Goal: Communication & Community: Share content

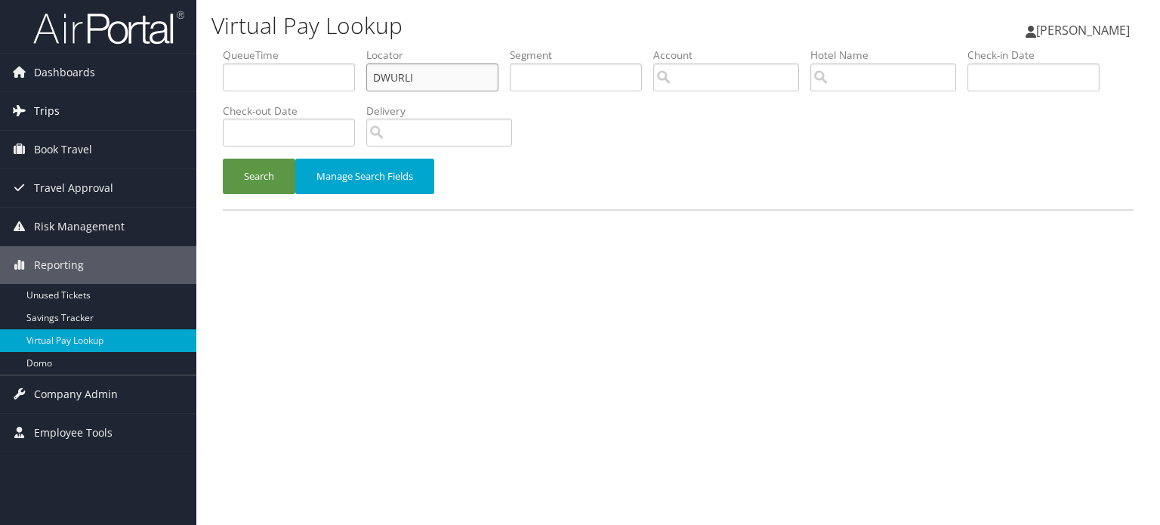
drag, startPoint x: 472, startPoint y: 76, endPoint x: 190, endPoint y: 97, distance: 283.2
click at [190, 97] on div "Dashboards AirPortal 360™ (Manager) AirPortal 360™ (Agent) My Travel Dashboard …" at bounding box center [580, 262] width 1160 height 525
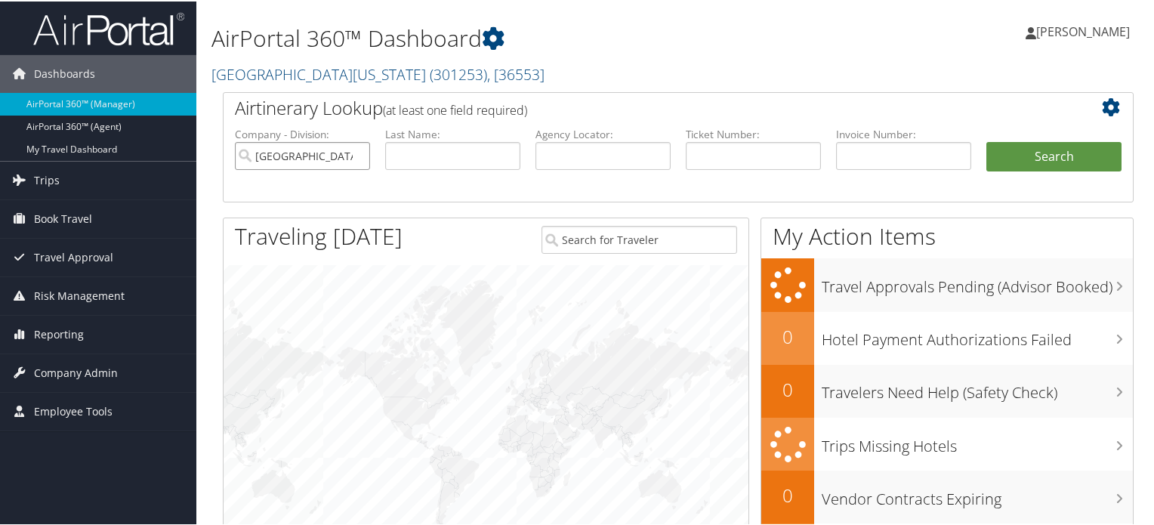
click at [350, 155] on input "[GEOGRAPHIC_DATA][US_STATE]" at bounding box center [302, 154] width 135 height 28
click at [590, 166] on input "text" at bounding box center [602, 154] width 135 height 28
paste input "OGLADH"
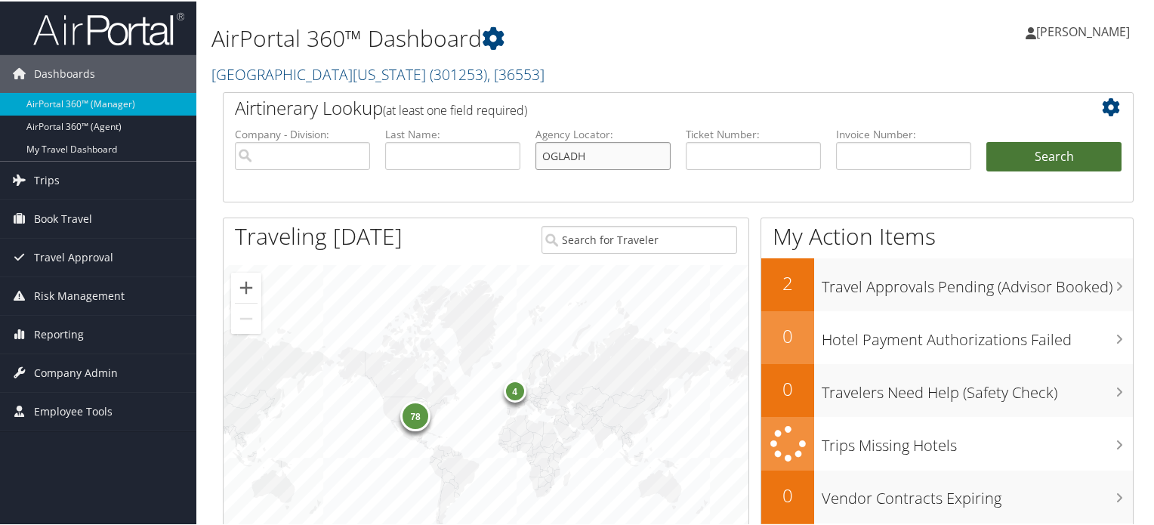
type input "OGLADH"
click at [1053, 153] on button "Search" at bounding box center [1053, 155] width 135 height 30
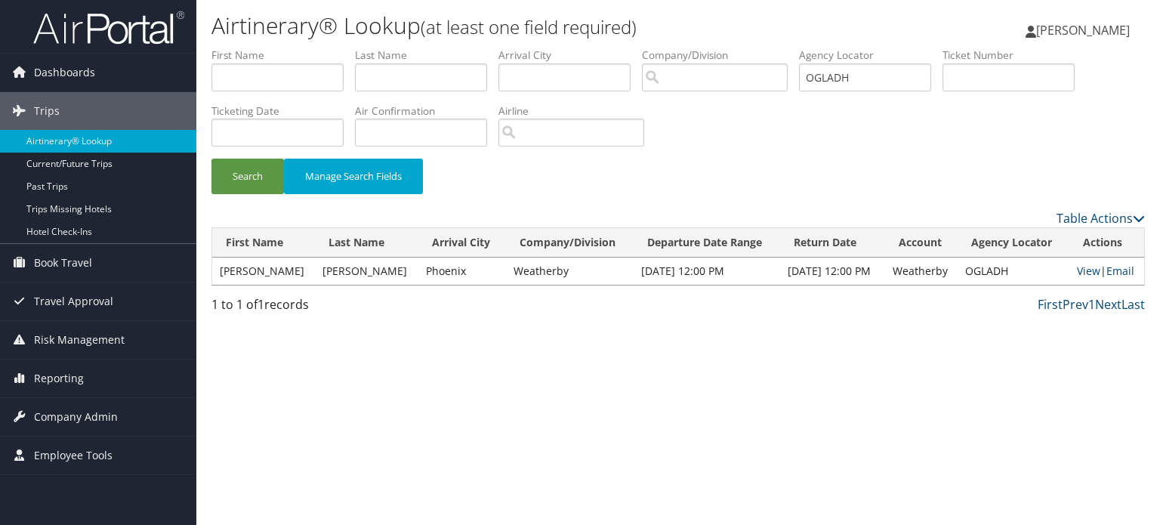
click at [1083, 280] on td "View | Email" at bounding box center [1106, 270] width 75 height 27
click at [1082, 276] on link "View" at bounding box center [1088, 271] width 23 height 14
click at [1117, 268] on link "Email" at bounding box center [1120, 271] width 28 height 14
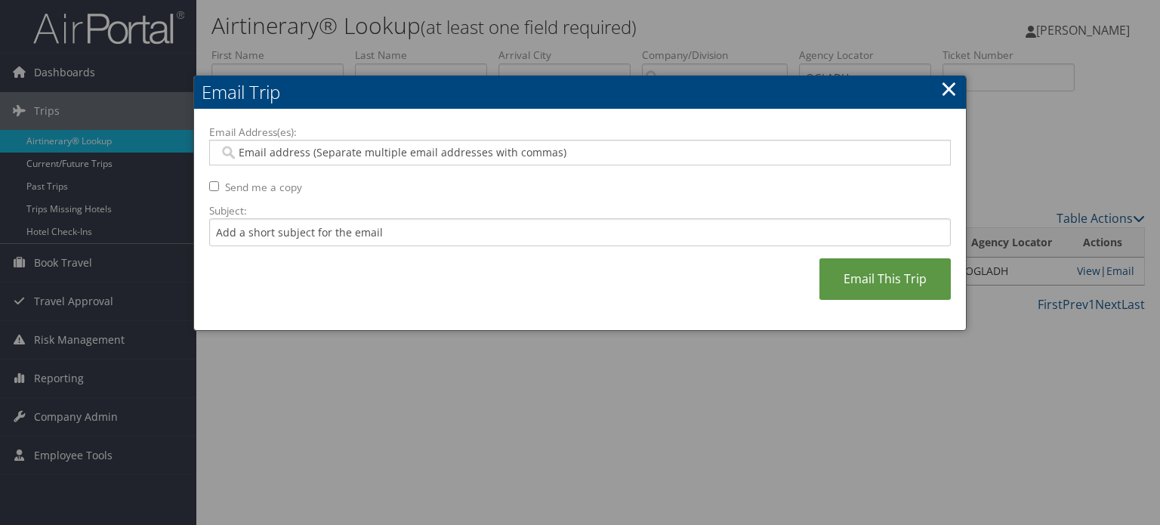
click at [344, 153] on input "Email Address(es):" at bounding box center [580, 152] width 722 height 15
paste input "COURT@KOSHARGROUP.COM"
type input "COURT@KOSHARGROUP.COM"
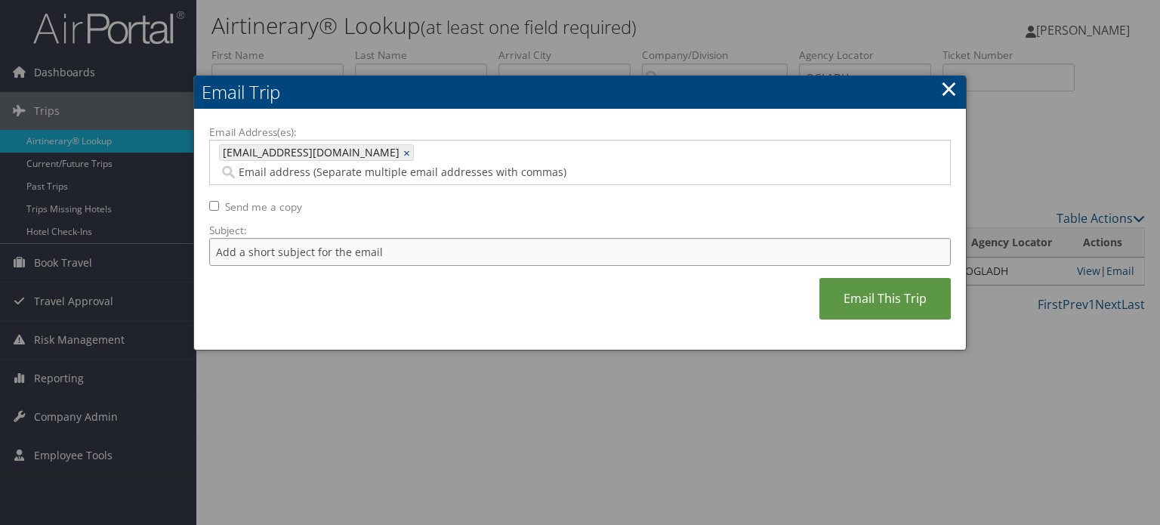
click at [318, 238] on input "Subject:" at bounding box center [579, 252] width 741 height 28
type input "Courtney Koshar Avis Rental Confirmation"
click at [884, 278] on link "Email This Trip" at bounding box center [884, 299] width 131 height 42
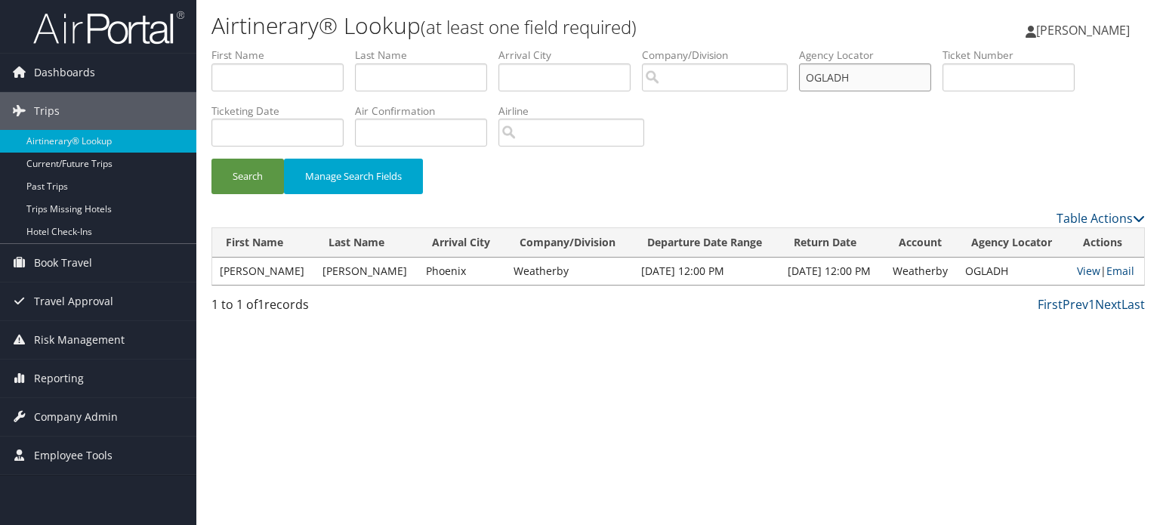
drag, startPoint x: 880, startPoint y: 75, endPoint x: 614, endPoint y: 71, distance: 266.6
click at [731, 48] on ul "First Name Last Name Departure City Arrival City Company/Division Airport/City …" at bounding box center [677, 48] width 933 height 0
paste input "DPJ178"
type input "DPJ178"
click at [222, 183] on button "Search" at bounding box center [247, 176] width 72 height 35
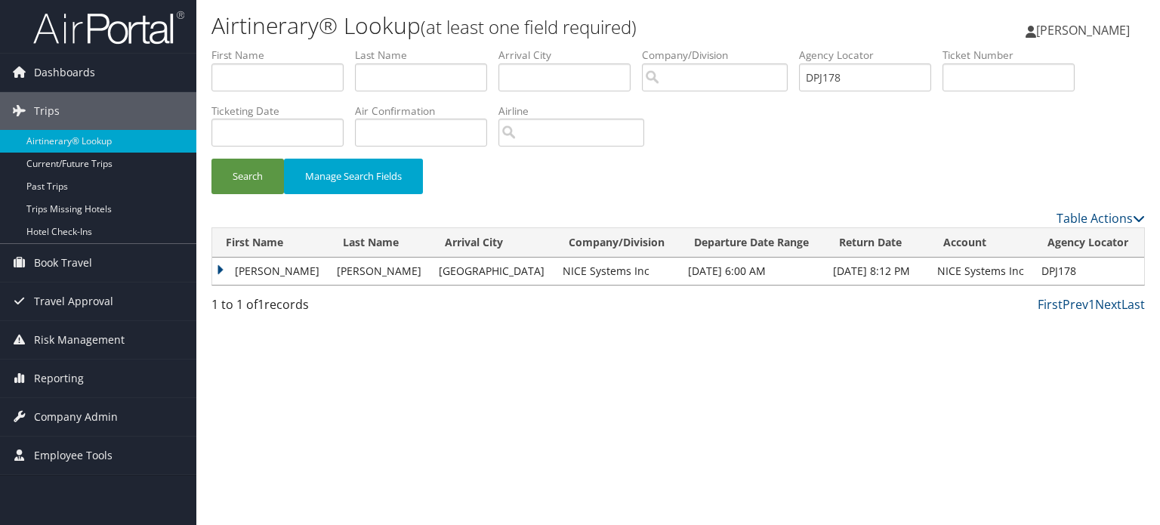
click at [237, 259] on td "JOSE GABRIEL" at bounding box center [270, 270] width 117 height 27
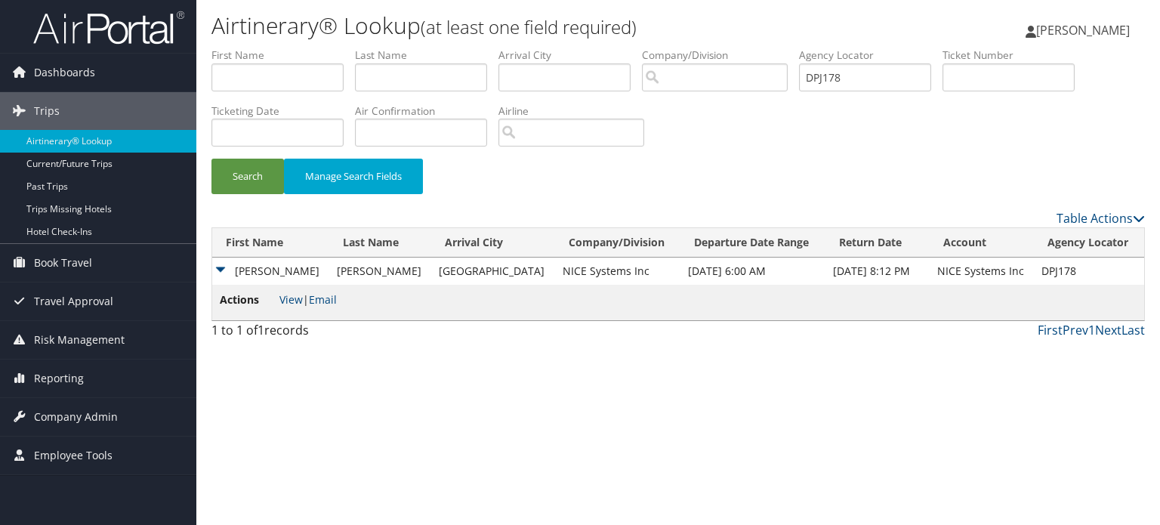
click at [252, 262] on td "JOSE GABRIEL" at bounding box center [270, 270] width 117 height 27
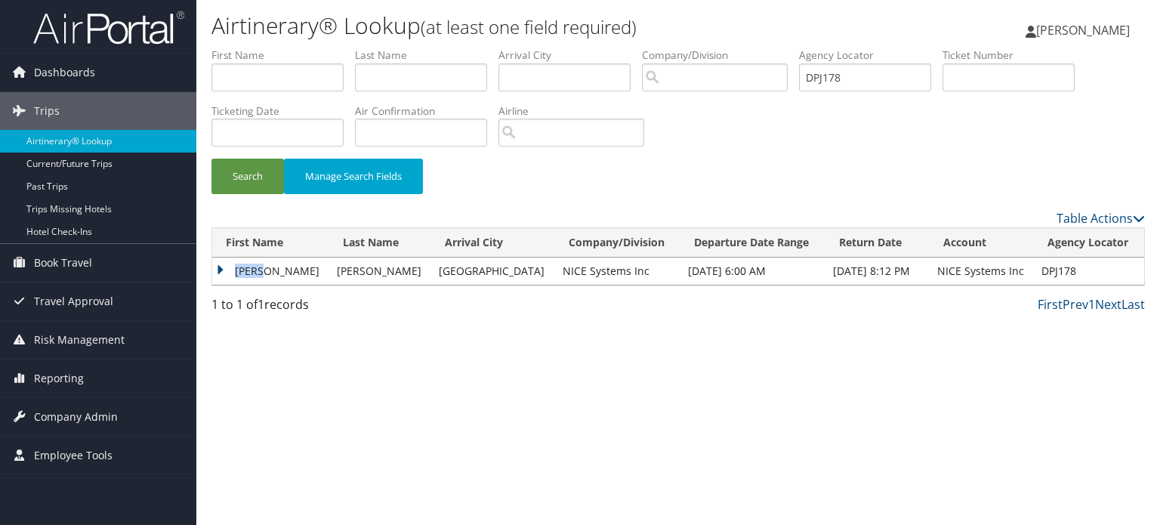
click at [252, 262] on td "JOSE GABRIEL" at bounding box center [270, 270] width 117 height 27
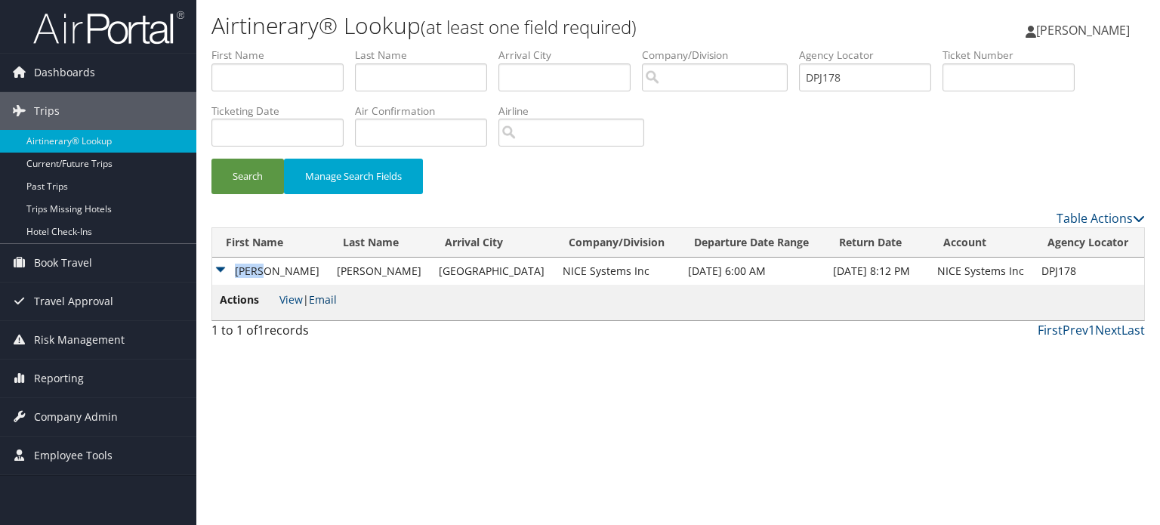
click at [328, 304] on link "Email" at bounding box center [323, 299] width 28 height 14
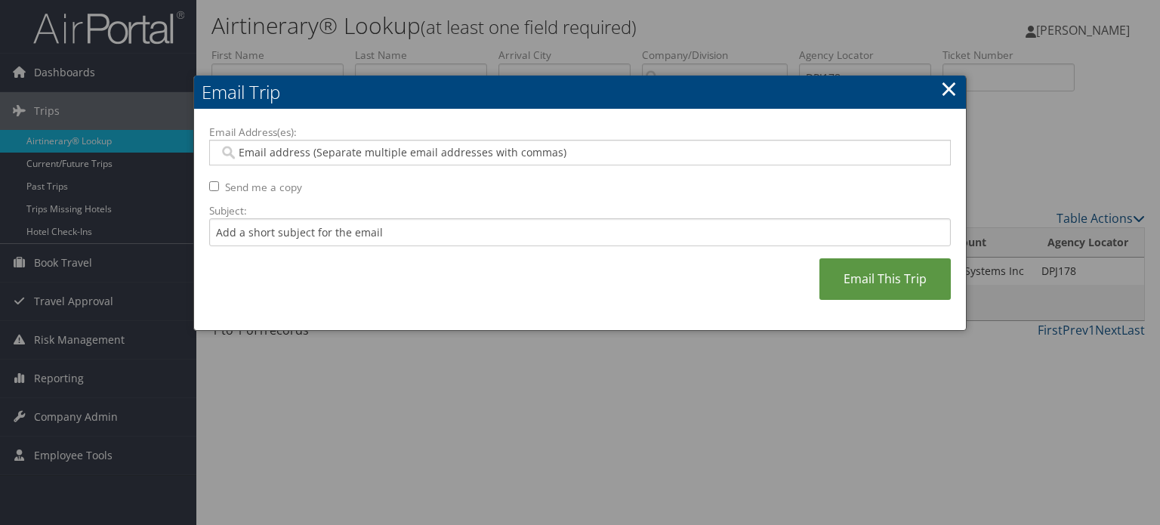
click at [334, 162] on div at bounding box center [579, 153] width 741 height 26
paste input "JOSE.AGUILERA@NICEINCONTACT.COM"
type input "JOSE.AGUILERA@NICEINCONTACT.COM"
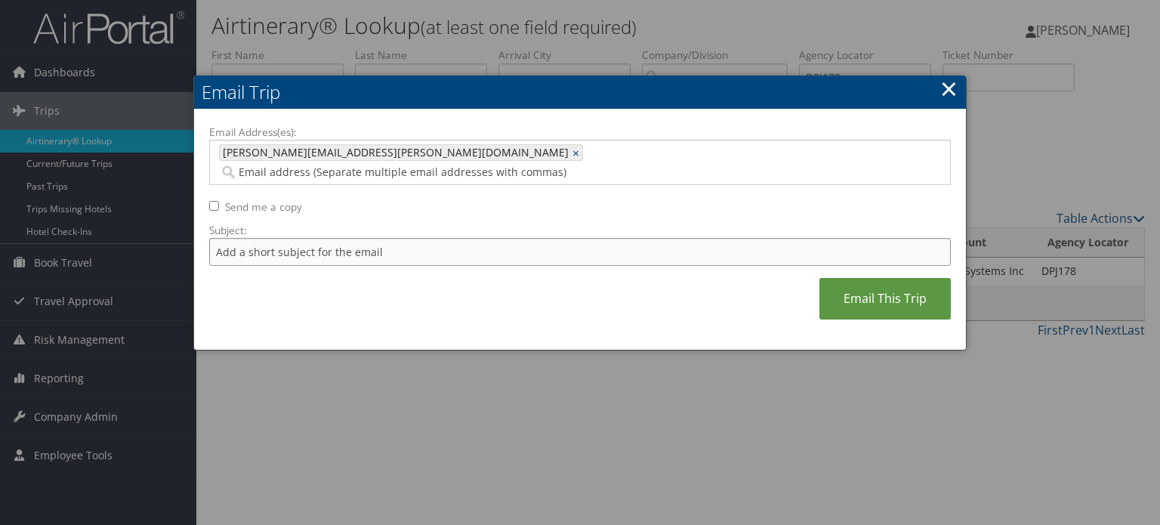
click at [293, 238] on input "Subject:" at bounding box center [579, 252] width 741 height 28
type input "United Air confirmation October 13"
click at [868, 278] on link "Email This Trip" at bounding box center [884, 299] width 131 height 42
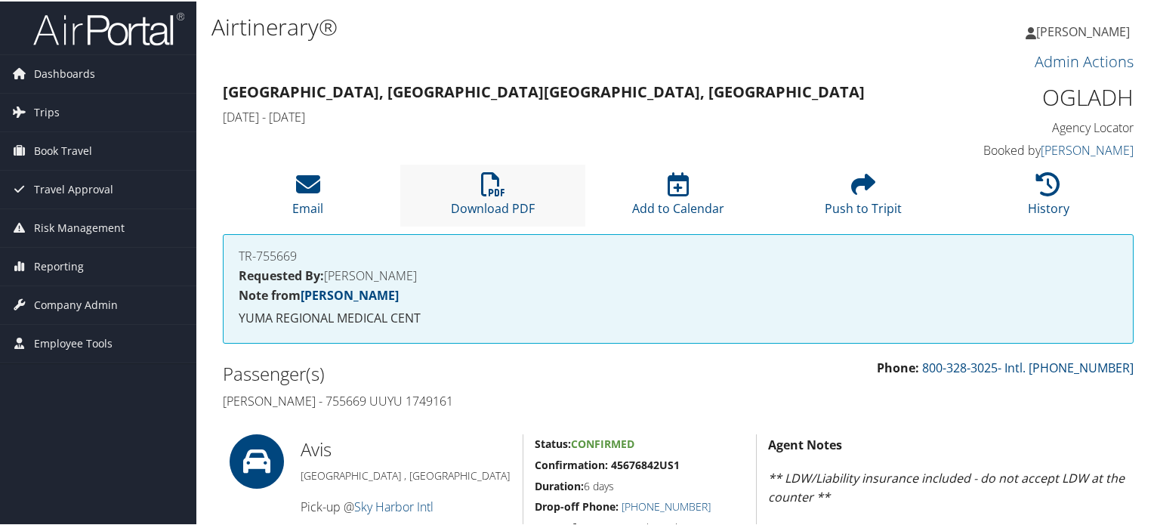
click at [510, 163] on li "Download PDF" at bounding box center [492, 193] width 185 height 61
